Goal: Task Accomplishment & Management: Use online tool/utility

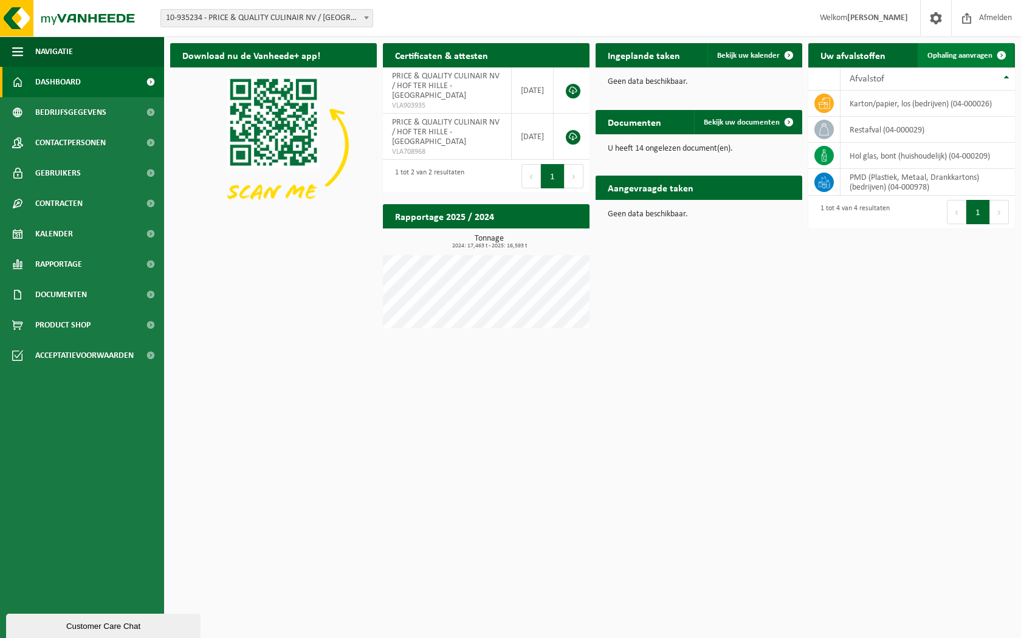
click at [951, 54] on span "Ophaling aanvragen" at bounding box center [960, 56] width 65 height 8
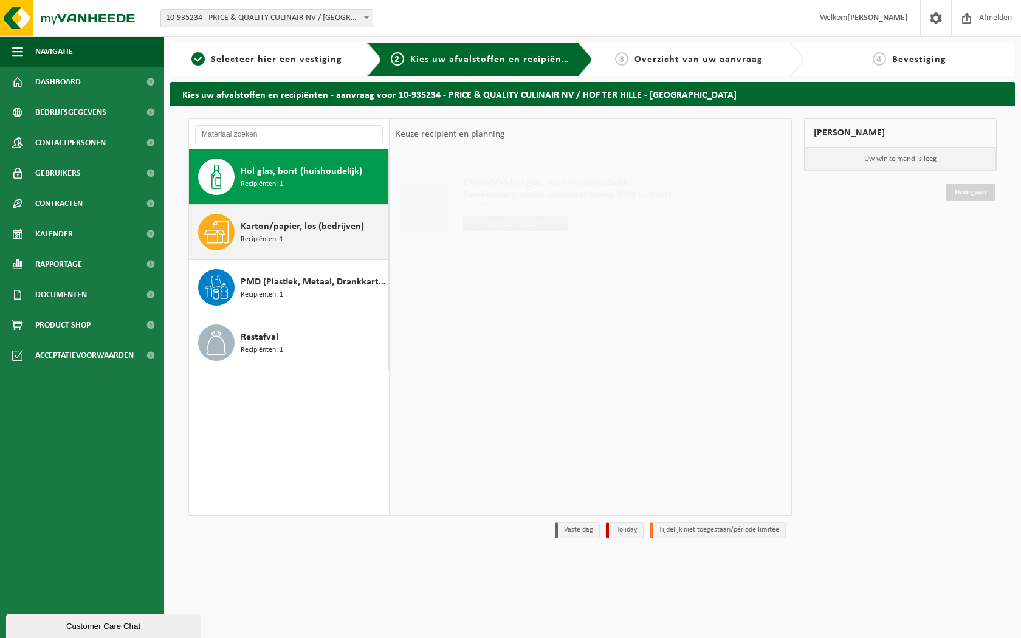
click at [299, 241] on div "Karton/papier, los (bedrijven) Recipiënten: 1" at bounding box center [313, 232] width 145 height 36
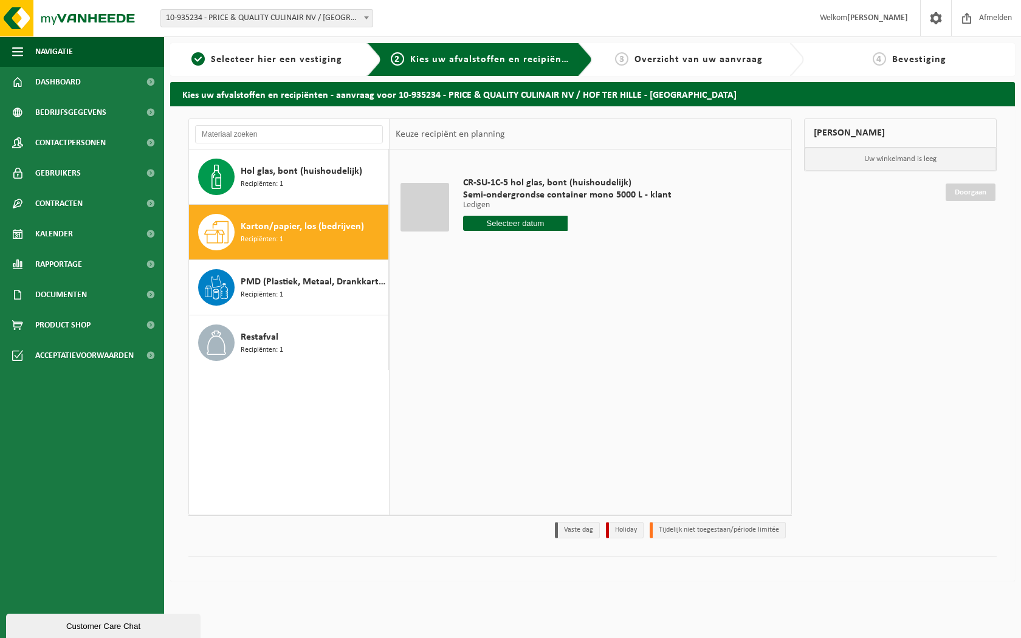
click at [494, 221] on input "text" at bounding box center [515, 223] width 105 height 15
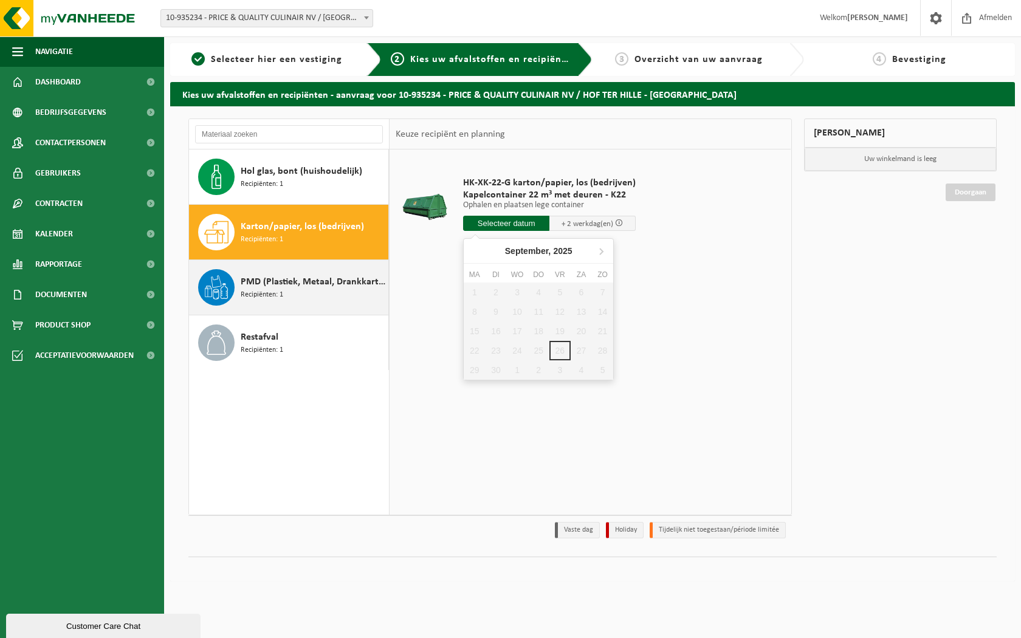
click at [285, 293] on div "PMD (Plastiek, Metaal, Drankkartons) (bedrijven) Recipiënten: 1" at bounding box center [313, 287] width 145 height 36
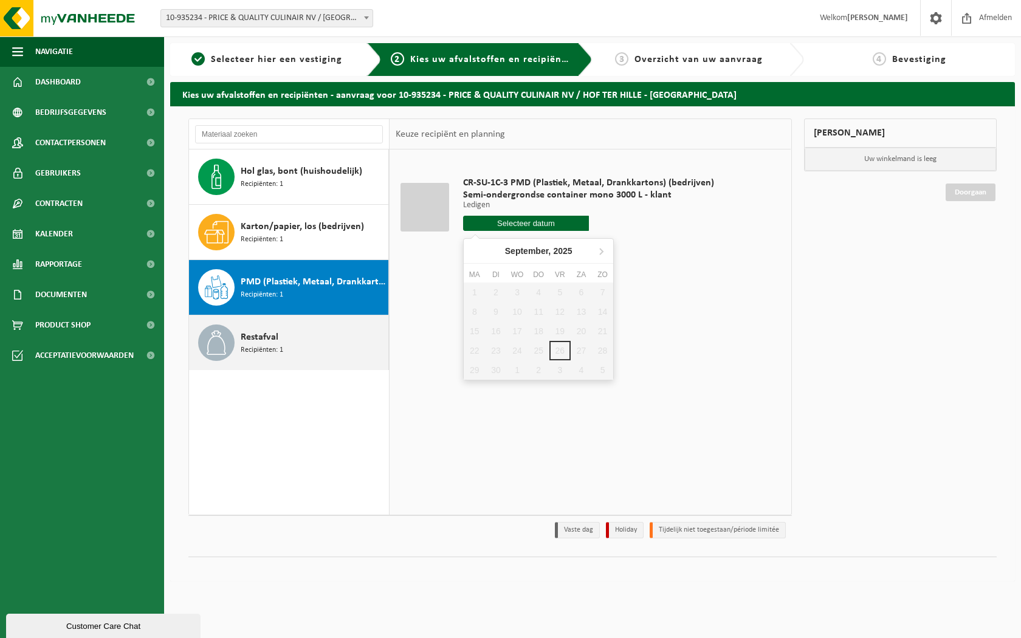
click at [299, 344] on div "Restafval Recipiënten: 1" at bounding box center [313, 343] width 145 height 36
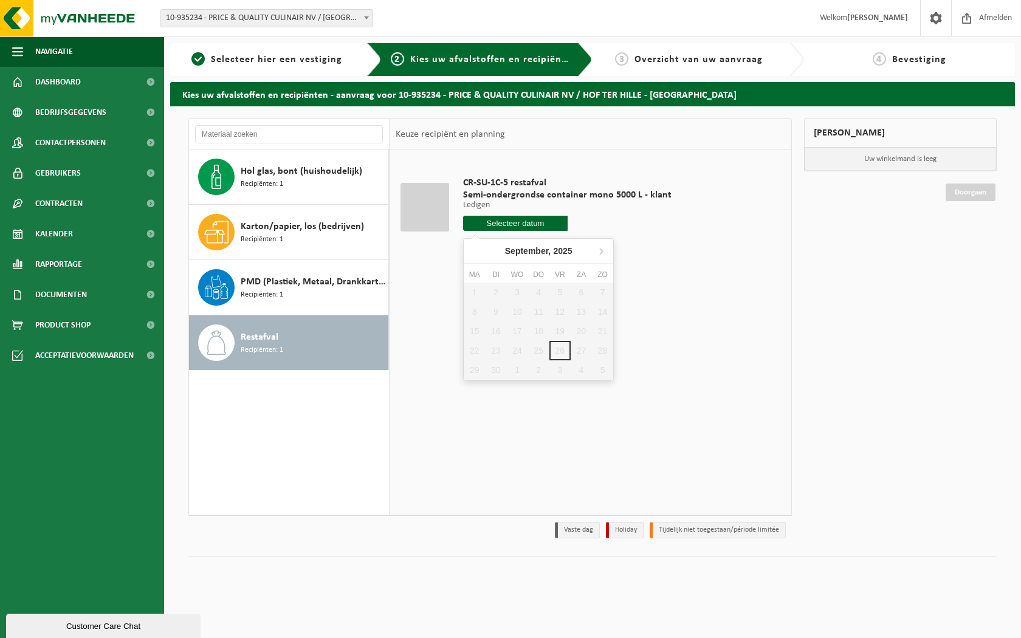
click at [492, 221] on input "text" at bounding box center [515, 223] width 105 height 15
click at [505, 222] on input "text" at bounding box center [515, 223] width 105 height 15
click at [531, 223] on input "text" at bounding box center [515, 223] width 105 height 15
click at [306, 388] on div "Hol glas, bont (huishoudelijk) Recipiënten: 1 Karton/papier, los (bedrijven) Re…" at bounding box center [289, 332] width 201 height 365
click at [337, 21] on span "10-935234 - PRICE & QUALITY CULINAIR NV / [GEOGRAPHIC_DATA] - [GEOGRAPHIC_DATA]" at bounding box center [267, 18] width 212 height 17
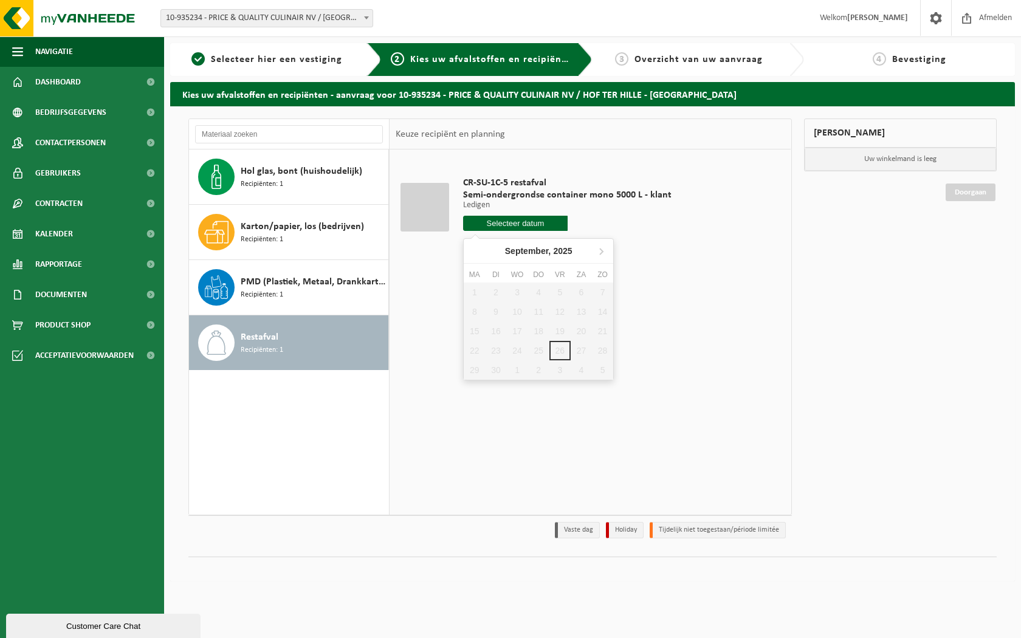
click at [547, 224] on input "text" at bounding box center [515, 223] width 105 height 15
click at [298, 53] on link "1 Selecteer hier een vestiging" at bounding box center [266, 59] width 181 height 15
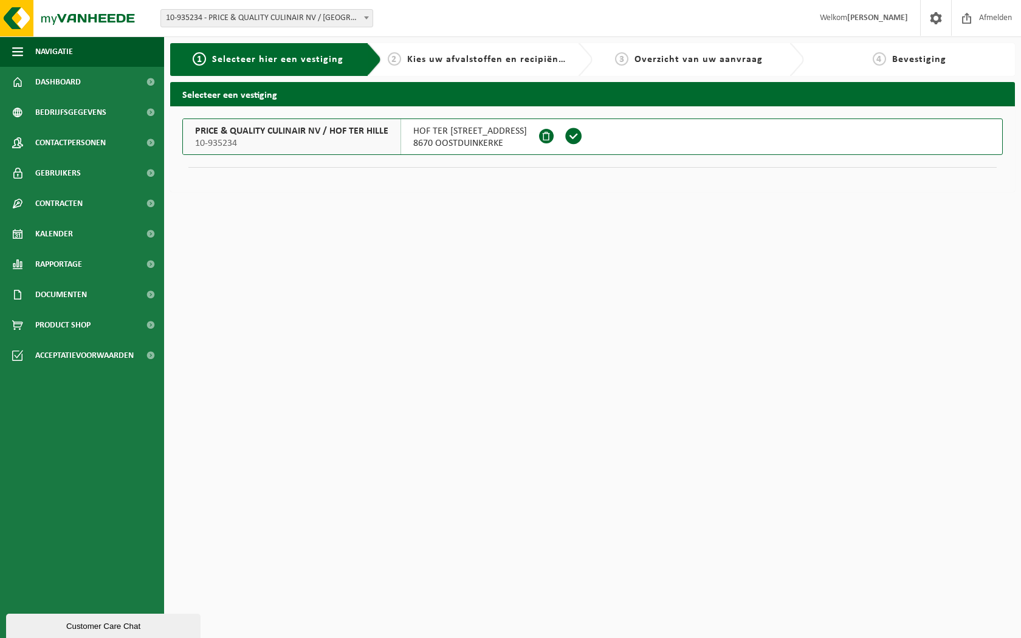
click at [474, 132] on span "HOF TER [STREET_ADDRESS]" at bounding box center [470, 131] width 114 height 12
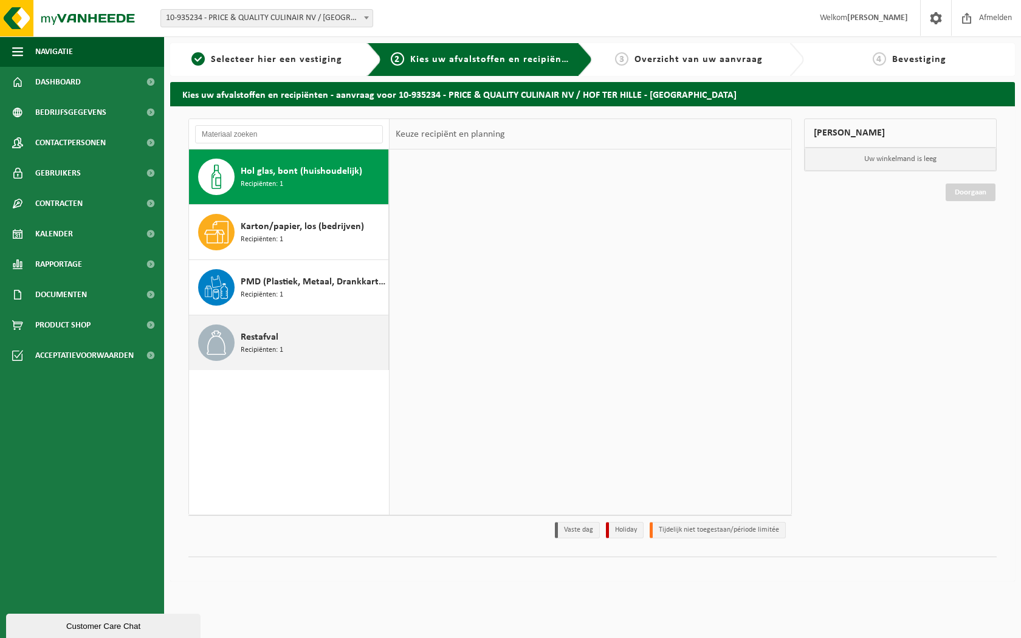
click at [272, 342] on span "Restafval" at bounding box center [260, 337] width 38 height 15
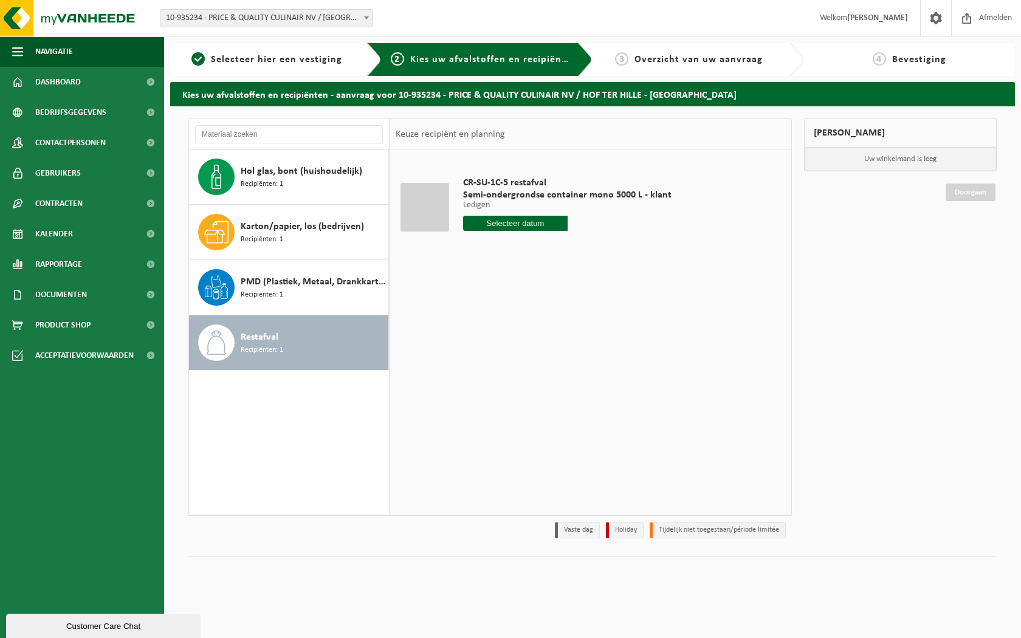
click at [489, 221] on input "text" at bounding box center [515, 223] width 105 height 15
click at [602, 252] on icon at bounding box center [601, 250] width 19 height 19
click at [518, 292] on div "1" at bounding box center [516, 292] width 21 height 19
type input "Van 2025-10-01"
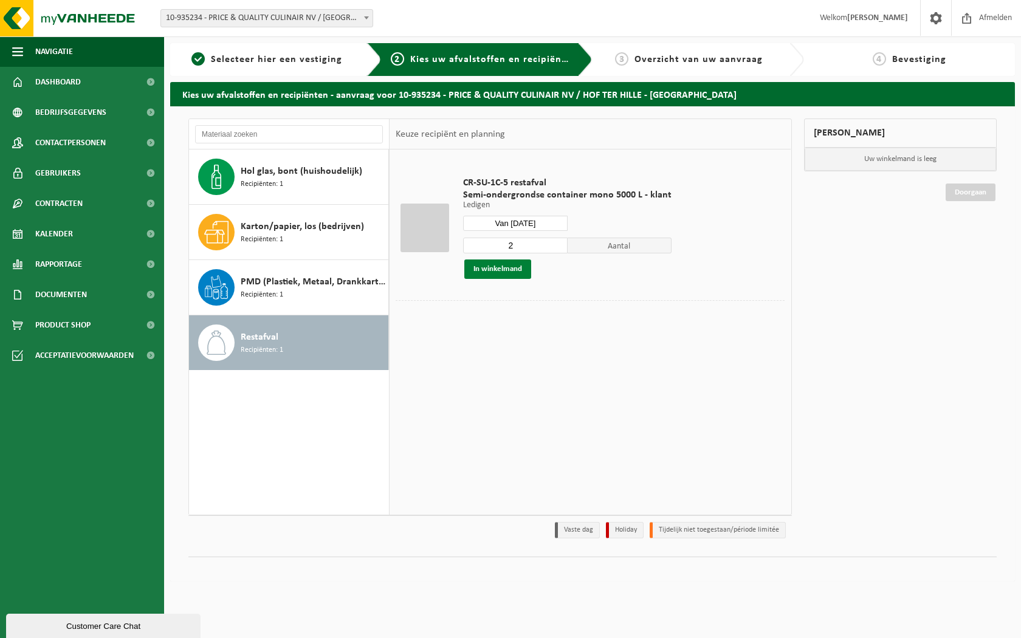
click at [506, 269] on button "In winkelmand" at bounding box center [497, 269] width 67 height 19
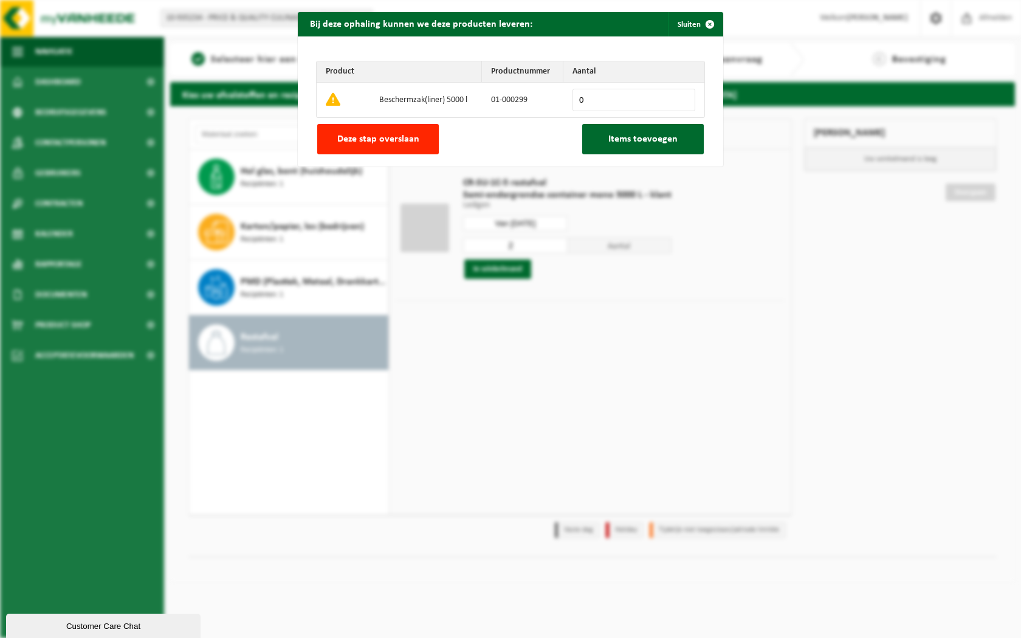
click at [686, 93] on input "0" at bounding box center [634, 100] width 123 height 22
click at [685, 95] on input "1" at bounding box center [634, 100] width 123 height 22
type input "2"
click at [685, 95] on input "2" at bounding box center [634, 100] width 123 height 22
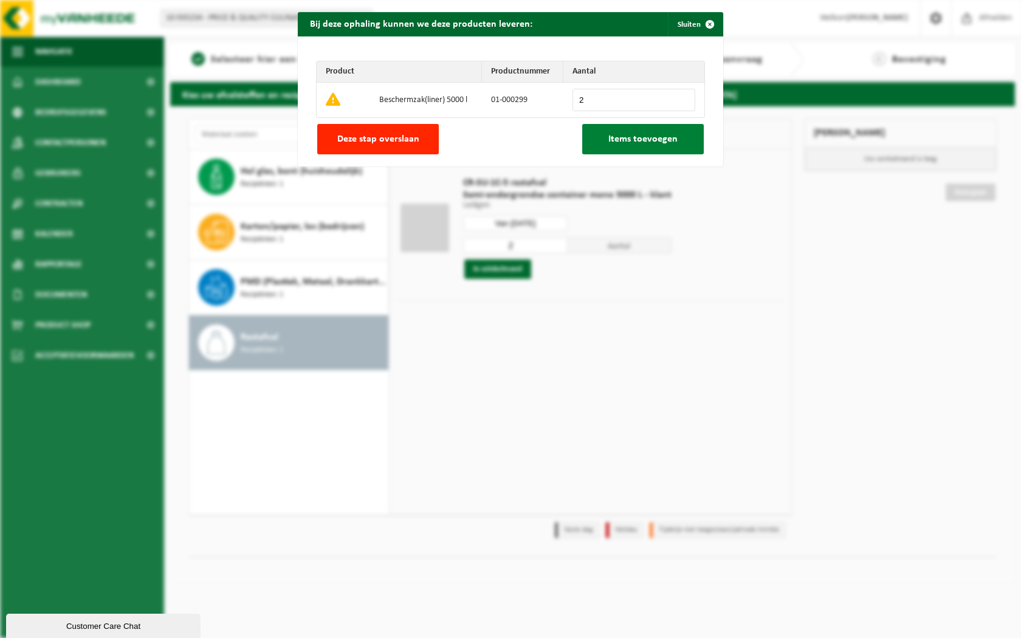
click at [649, 136] on span "Items toevoegen" at bounding box center [643, 139] width 69 height 10
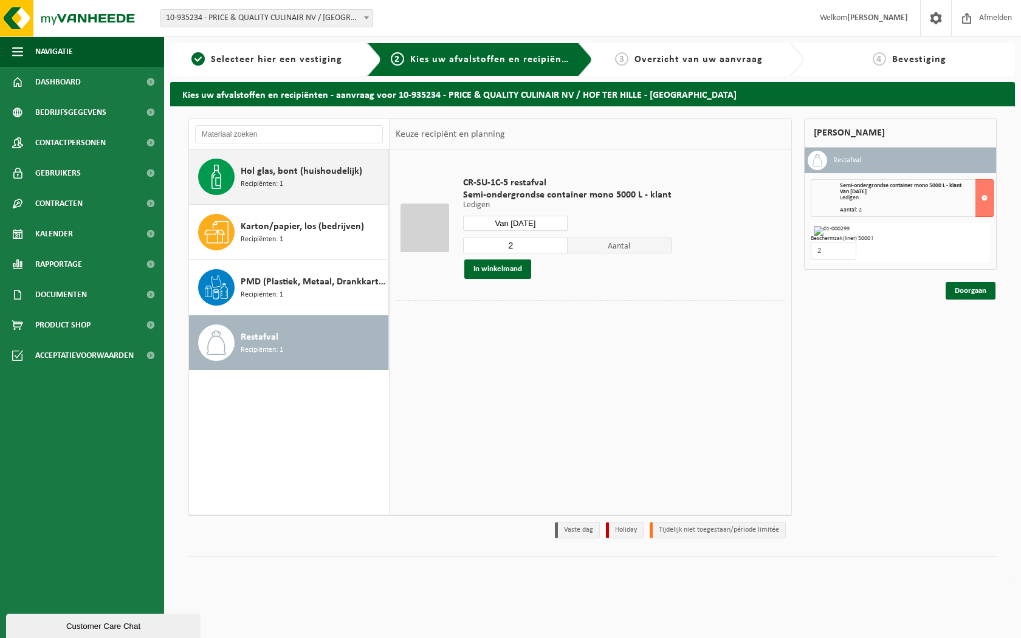
click at [298, 189] on div "Hol glas, bont (huishoudelijk) Recipiënten: 1" at bounding box center [313, 177] width 145 height 36
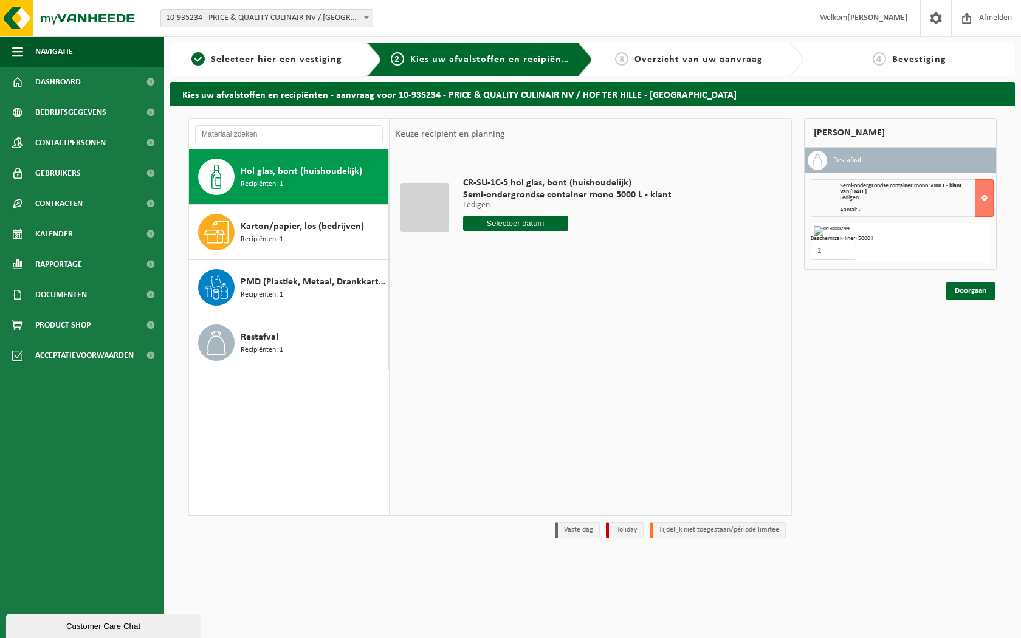
click at [485, 229] on input "text" at bounding box center [515, 223] width 105 height 15
click at [602, 254] on icon at bounding box center [601, 250] width 19 height 19
click at [518, 294] on div "1" at bounding box center [516, 292] width 21 height 19
type input "Van 2025-10-01"
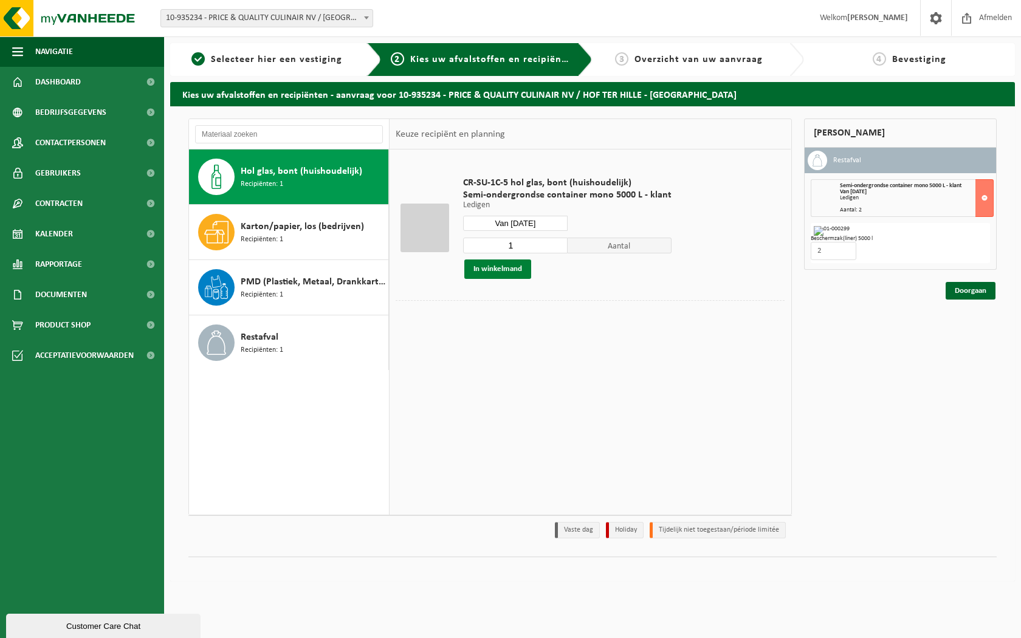
click at [511, 267] on button "In winkelmand" at bounding box center [497, 269] width 67 height 19
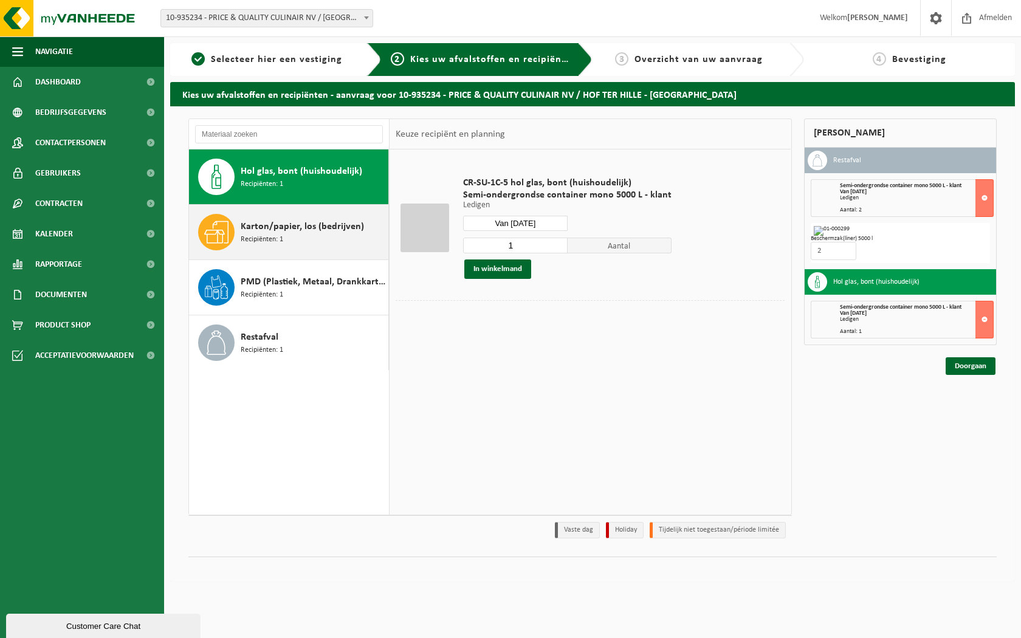
click at [300, 224] on span "Karton/papier, los (bedrijven)" at bounding box center [302, 226] width 123 height 15
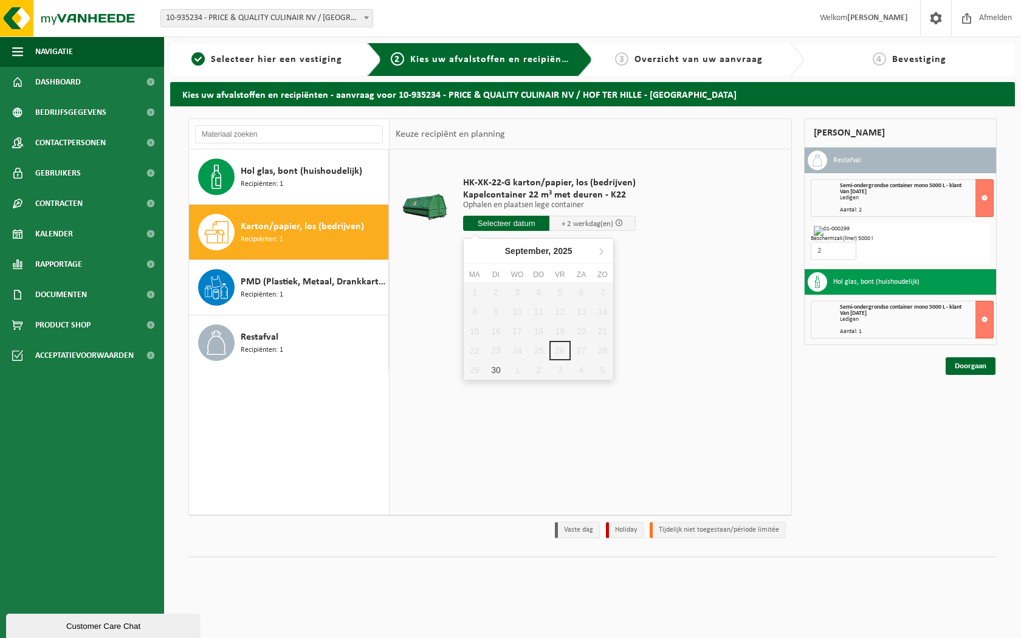
click at [531, 228] on input "text" at bounding box center [506, 223] width 86 height 15
click at [598, 249] on icon at bounding box center [601, 250] width 19 height 19
click at [534, 296] on div "2" at bounding box center [538, 292] width 21 height 19
type input "Van 2025-10-02"
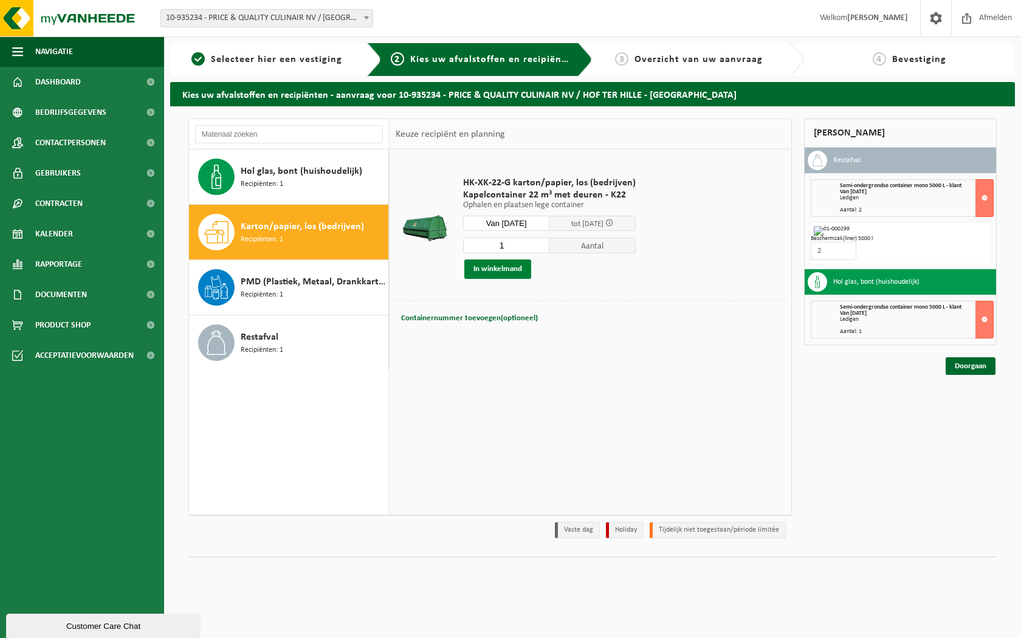
click at [504, 270] on button "In winkelmand" at bounding box center [497, 269] width 67 height 19
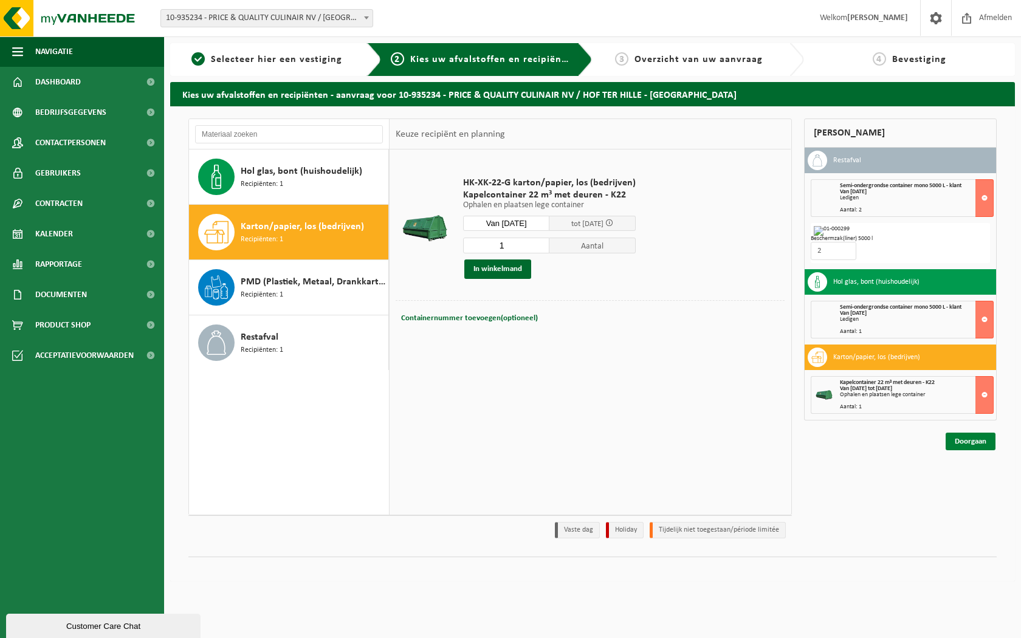
click at [968, 445] on link "Doorgaan" at bounding box center [971, 442] width 50 height 18
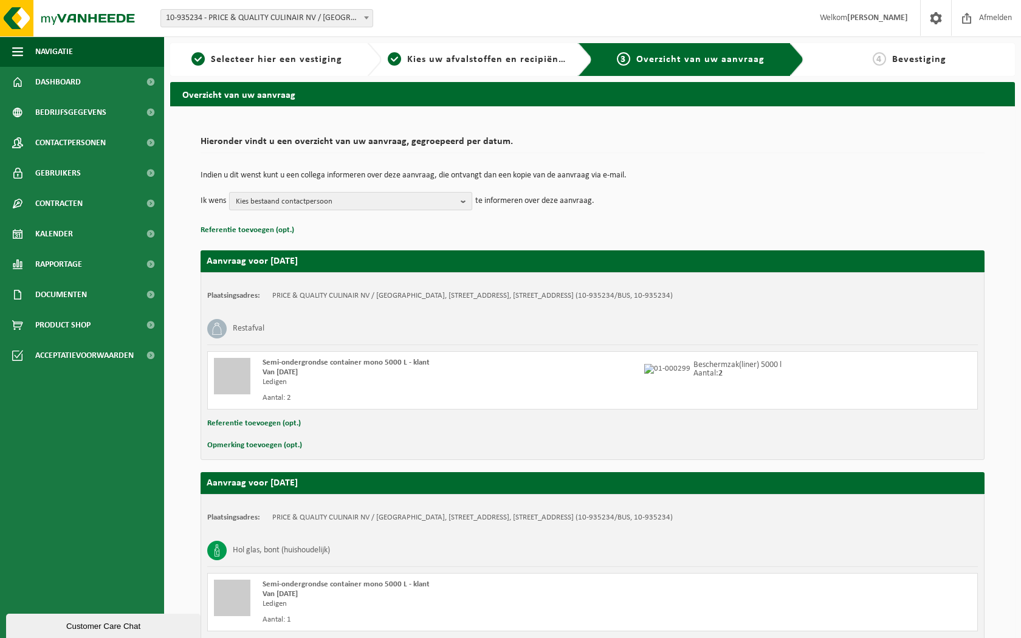
click at [376, 201] on span "Kies bestaand contactpersoon" at bounding box center [346, 202] width 220 height 18
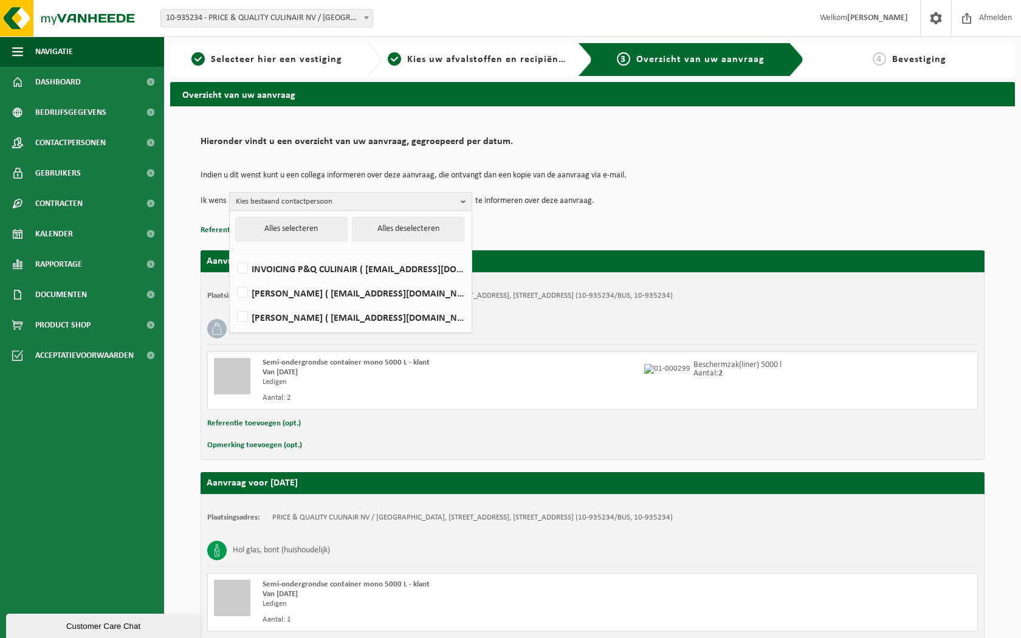
click at [376, 201] on span "Kies bestaand contactpersoon" at bounding box center [346, 202] width 220 height 18
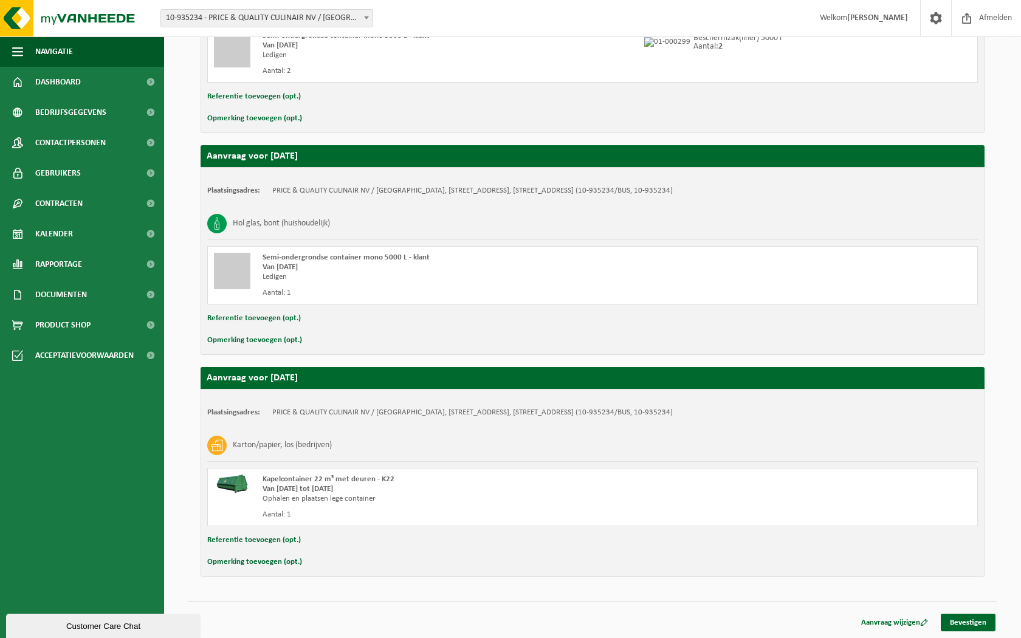
scroll to position [327, 0]
click at [959, 623] on link "Bevestigen" at bounding box center [968, 623] width 55 height 18
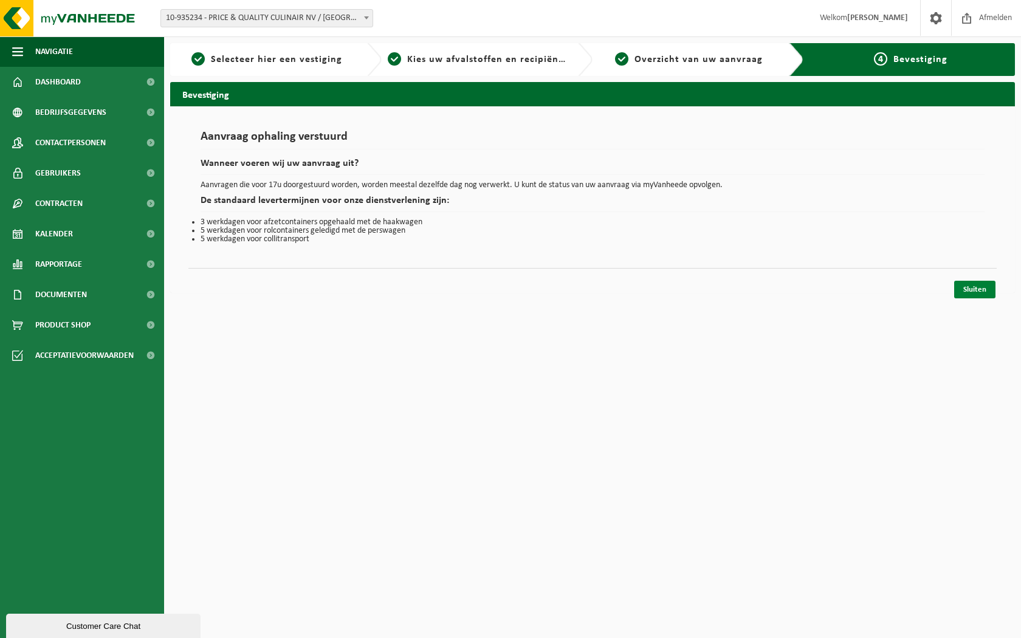
click at [978, 290] on link "Sluiten" at bounding box center [974, 290] width 41 height 18
